Goal: Navigation & Orientation: Find specific page/section

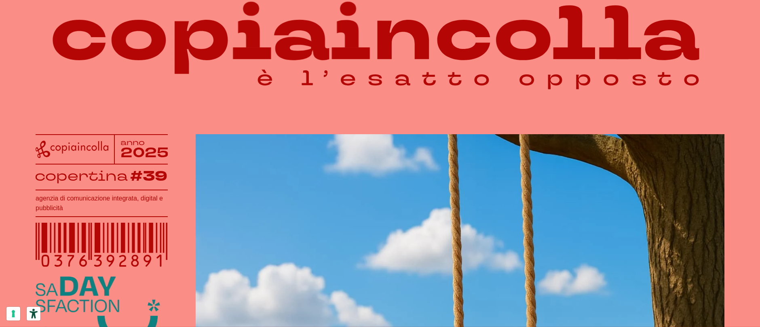
scroll to position [71, 0]
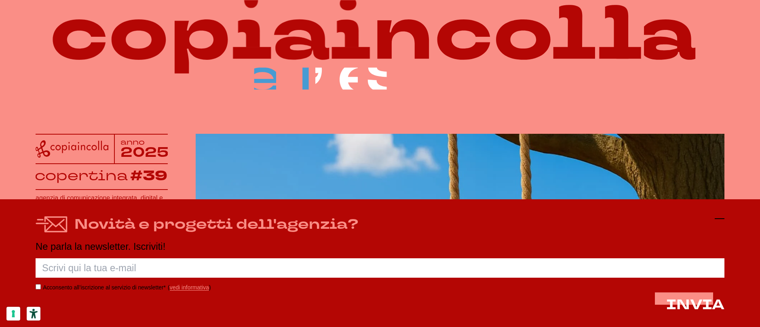
click at [718, 219] on line at bounding box center [720, 219] width 10 height 0
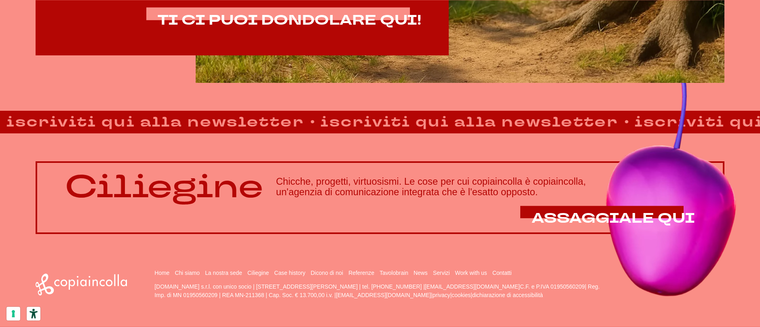
scroll to position [716, 0]
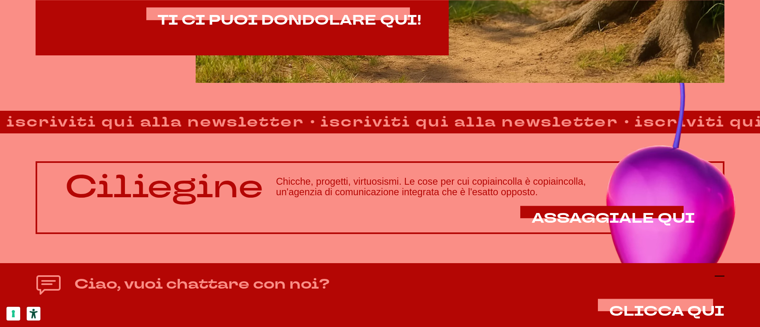
click at [718, 273] on icon at bounding box center [720, 276] width 10 height 10
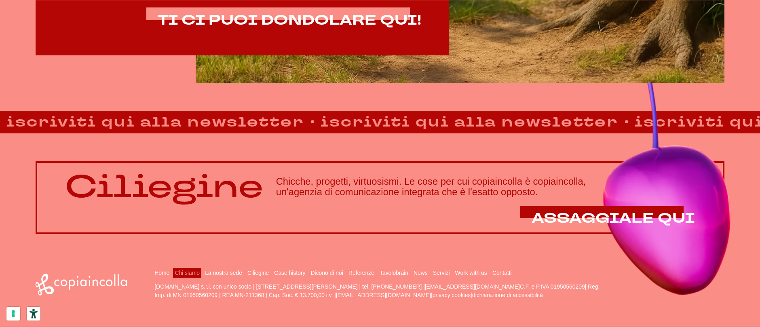
click at [180, 273] on link "Chi siamo" at bounding box center [187, 273] width 25 height 6
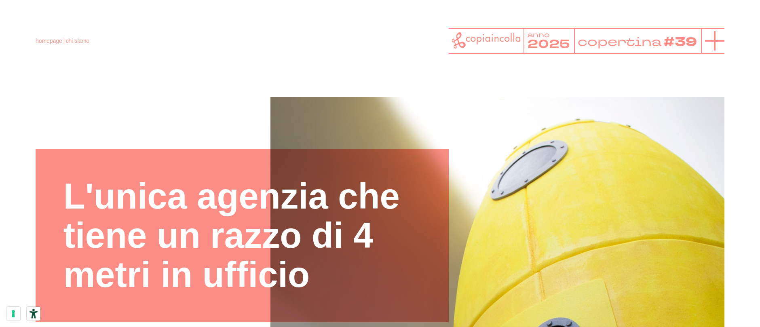
click at [721, 39] on icon at bounding box center [714, 40] width 19 height 19
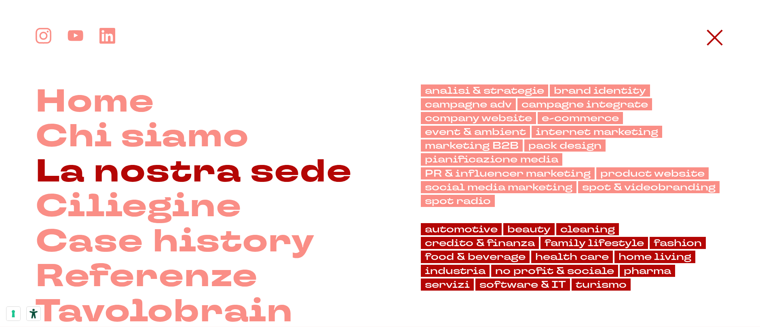
click at [83, 173] on link "La nostra sede" at bounding box center [194, 171] width 317 height 35
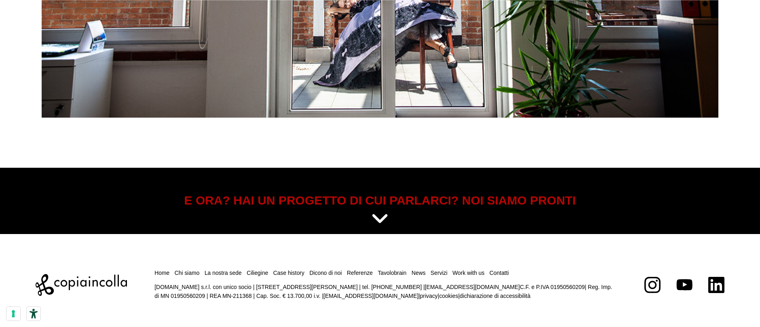
scroll to position [4078, 0]
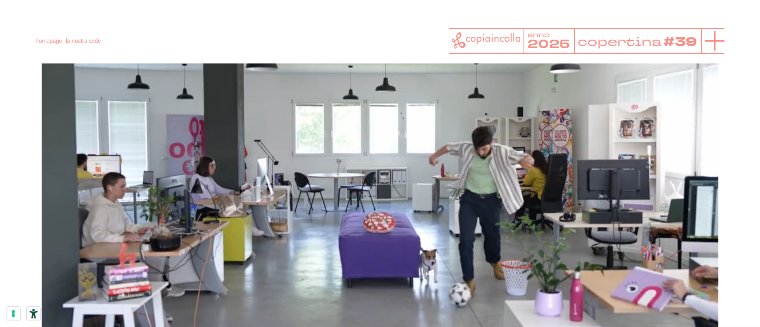
click at [708, 40] on icon at bounding box center [714, 40] width 19 height 19
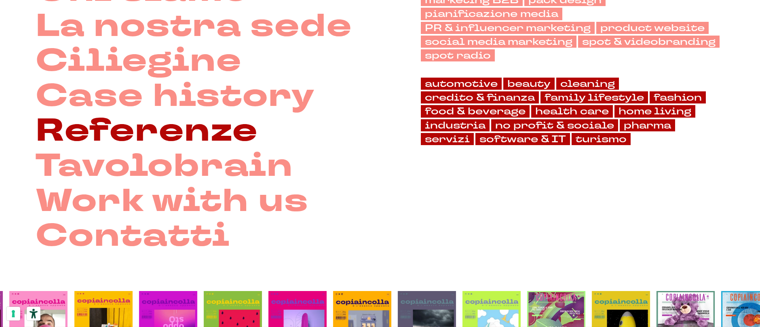
scroll to position [194, 0]
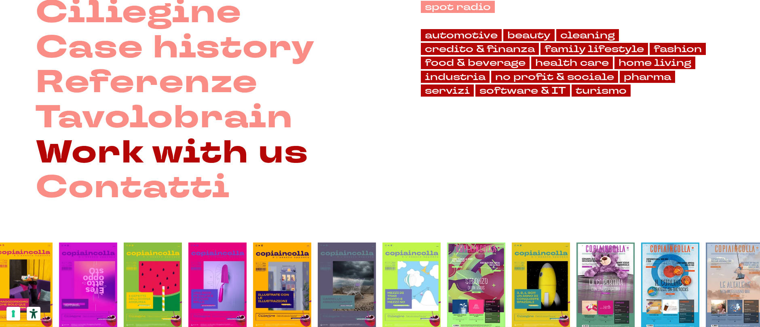
click at [83, 171] on link "Work with us" at bounding box center [172, 152] width 273 height 35
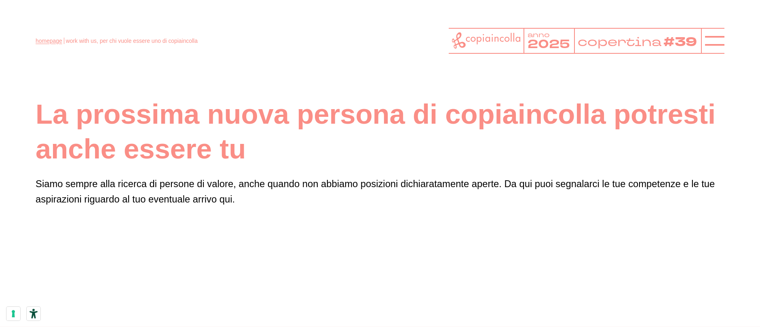
click at [44, 42] on link "homepage" at bounding box center [49, 41] width 27 height 6
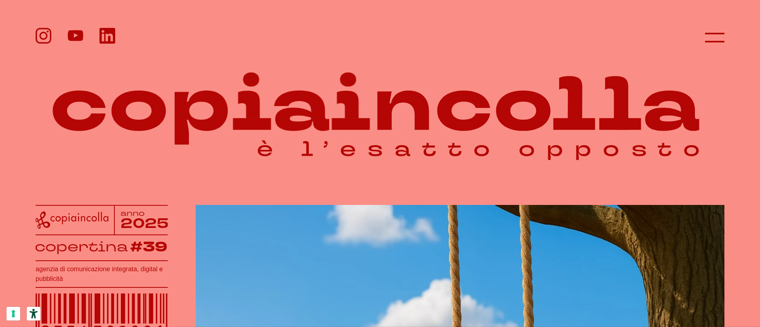
click at [700, 36] on div at bounding box center [380, 37] width 689 height 19
click at [707, 36] on icon at bounding box center [714, 37] width 19 height 19
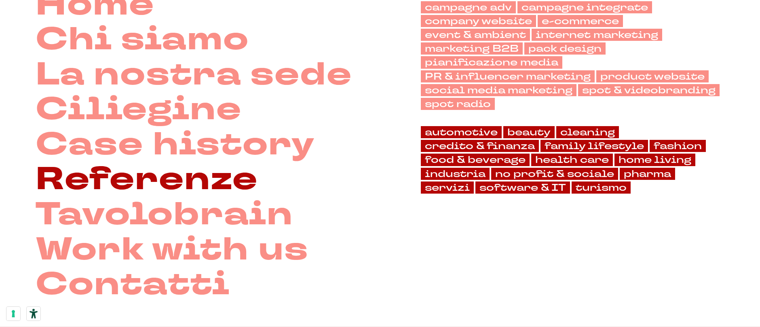
scroll to position [194, 0]
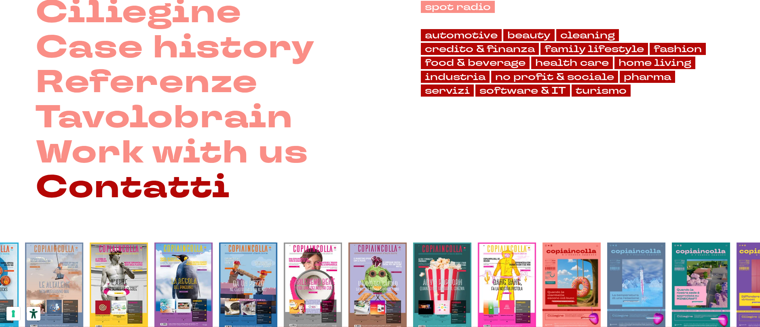
click at [132, 205] on link "Contatti" at bounding box center [133, 187] width 194 height 35
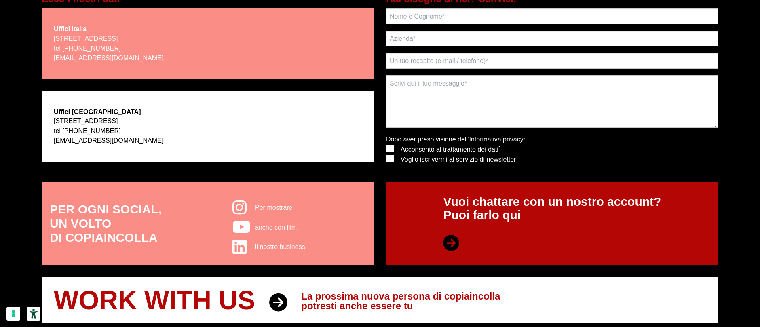
scroll to position [233, 0]
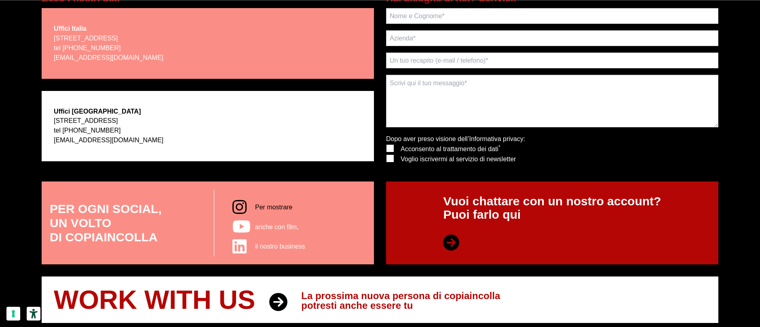
click at [264, 207] on span "Per mostrare" at bounding box center [273, 207] width 37 height 7
